Goal: Information Seeking & Learning: Learn about a topic

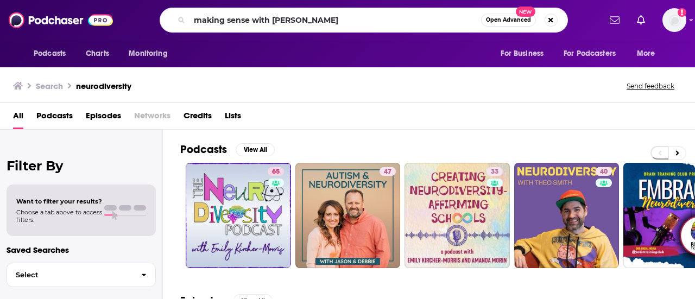
type input "making sense with [PERSON_NAME]"
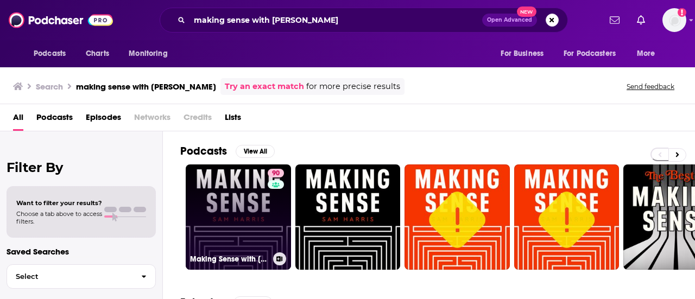
click at [236, 209] on link "90 Making Sense with [PERSON_NAME]" at bounding box center [238, 217] width 105 height 105
